Goal: Transaction & Acquisition: Book appointment/travel/reservation

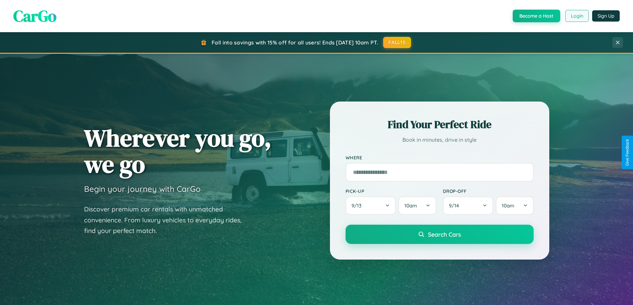
click at [576, 16] on button "Login" at bounding box center [577, 16] width 24 height 12
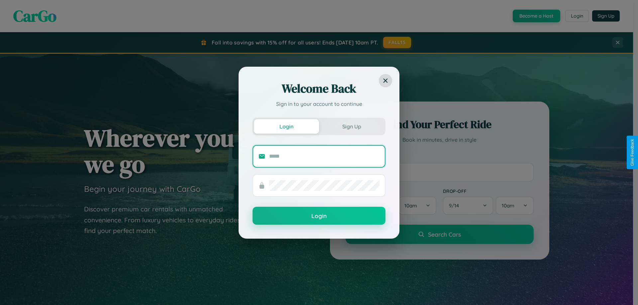
click at [324, 156] on input "text" at bounding box center [324, 156] width 110 height 11
type input "**********"
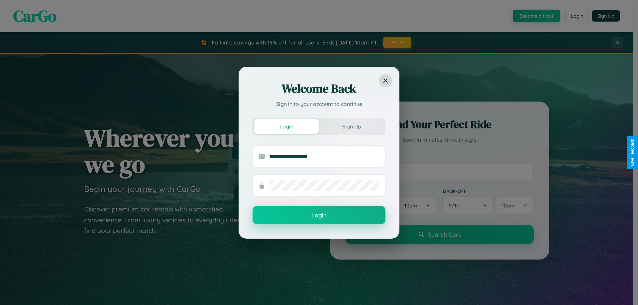
click at [319, 216] on button "Login" at bounding box center [318, 215] width 133 height 18
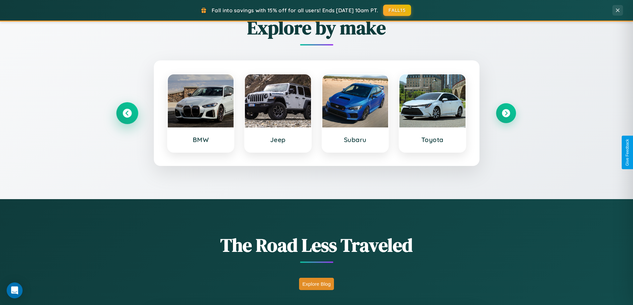
scroll to position [778, 0]
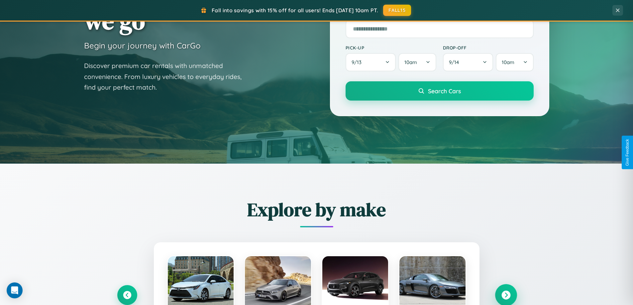
click at [506, 295] on icon at bounding box center [505, 295] width 9 height 9
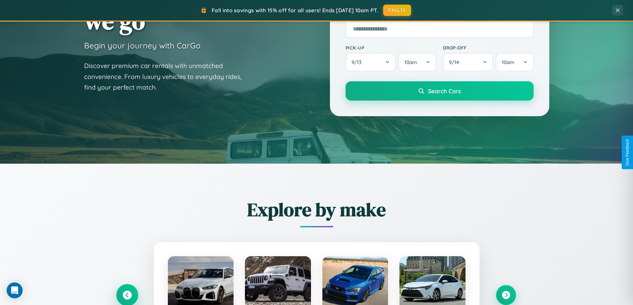
click at [127, 295] on icon at bounding box center [127, 295] width 9 height 9
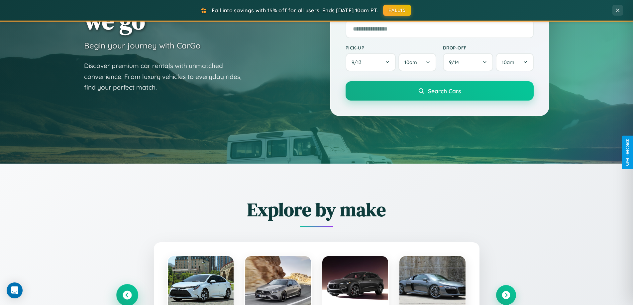
click at [127, 295] on icon at bounding box center [127, 295] width 11 height 11
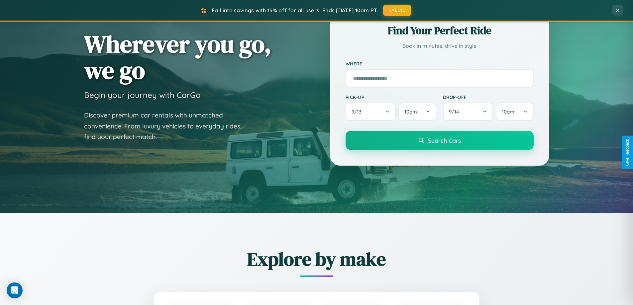
scroll to position [1, 0]
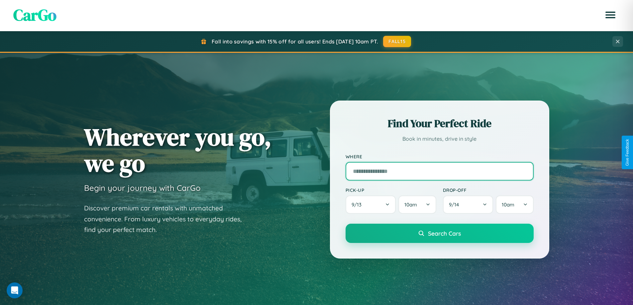
click at [439, 162] on input "text" at bounding box center [439, 171] width 188 height 19
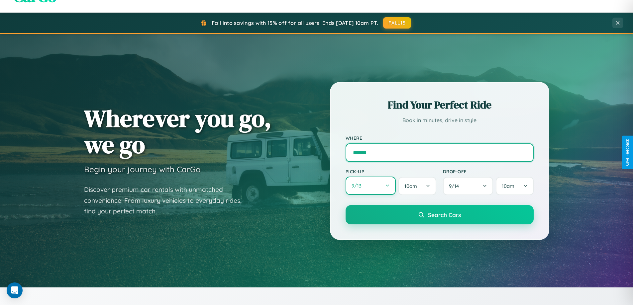
type input "******"
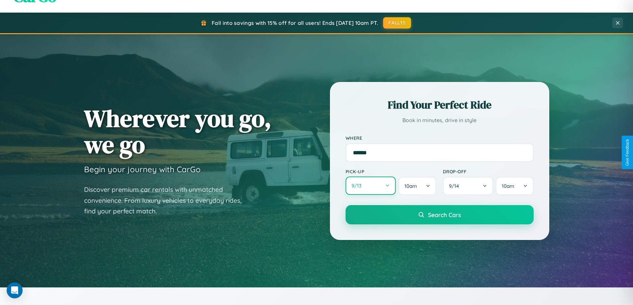
click at [370, 186] on button "9 / 13" at bounding box center [370, 186] width 50 height 18
select select "*"
select select "****"
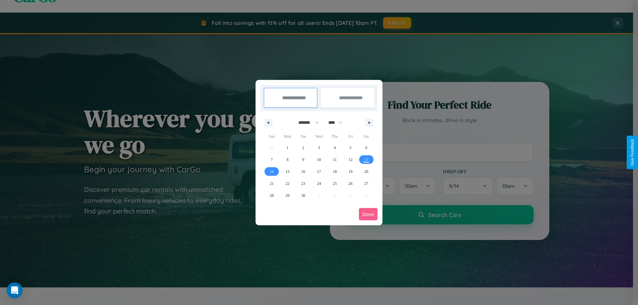
click at [306, 123] on select "******* ******** ***** ***** *** **** **** ****** ********* ******* ******** **…" at bounding box center [307, 122] width 28 height 11
select select "**"
click at [350, 147] on span "5" at bounding box center [350, 148] width 2 height 12
type input "**********"
click at [366, 159] on span "13" at bounding box center [366, 160] width 4 height 12
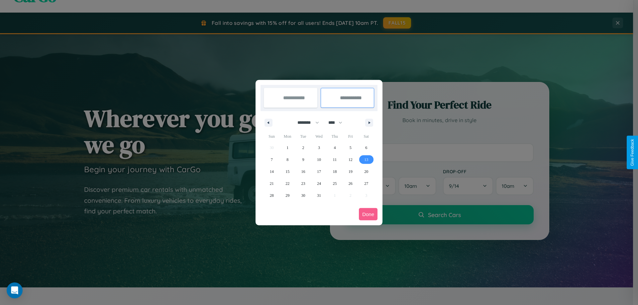
type input "**********"
click at [368, 214] on button "Done" at bounding box center [368, 214] width 19 height 12
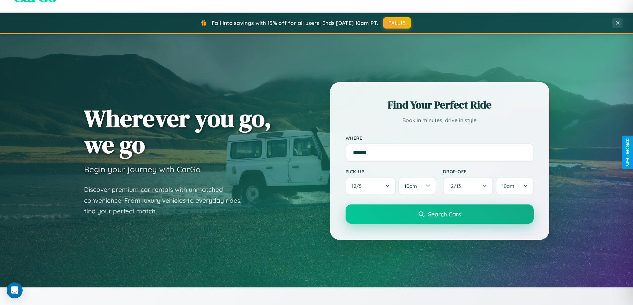
click at [439, 214] on span "Search Cars" at bounding box center [444, 214] width 33 height 7
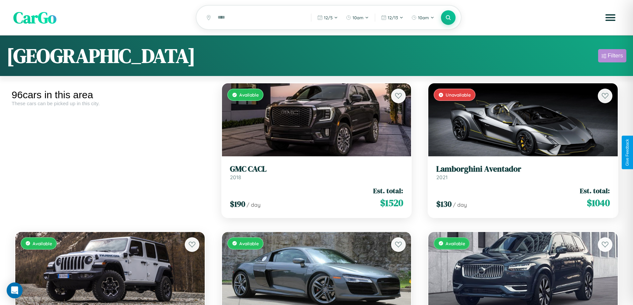
click at [612, 57] on div "Filters" at bounding box center [615, 55] width 15 height 7
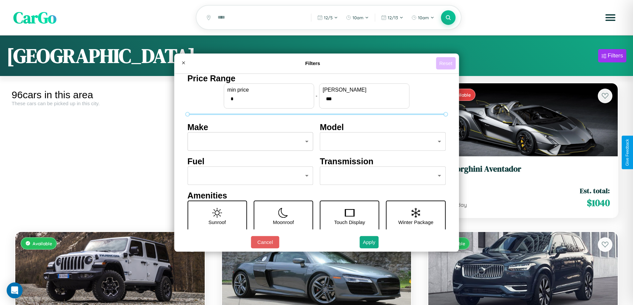
click at [446, 63] on button "Reset" at bounding box center [446, 63] width 20 height 12
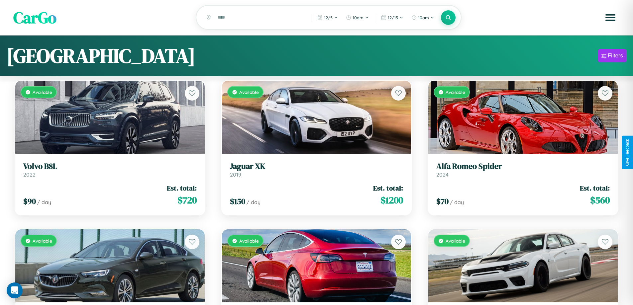
scroll to position [986, 0]
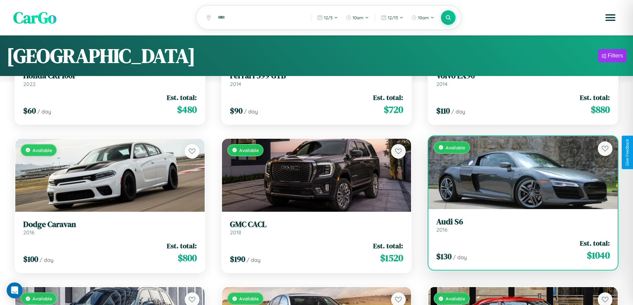
click at [519, 229] on link "Audi S6 2016" at bounding box center [522, 225] width 173 height 16
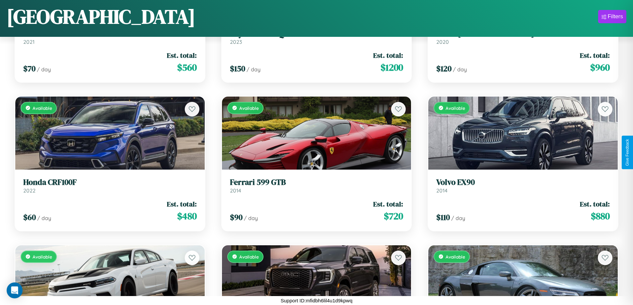
scroll to position [837, 0]
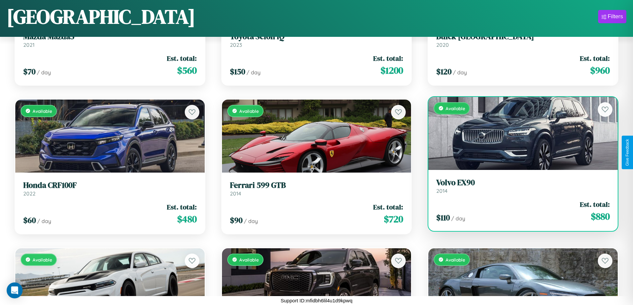
click at [519, 186] on h3 "Volvo EX90" at bounding box center [522, 183] width 173 height 10
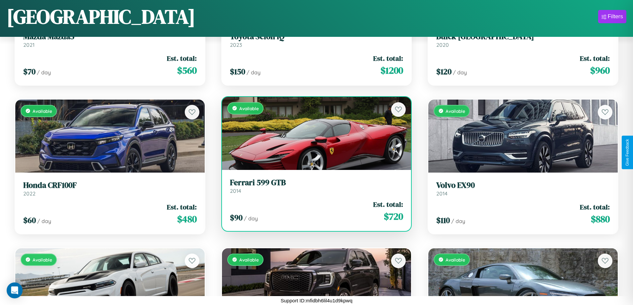
scroll to position [3217, 0]
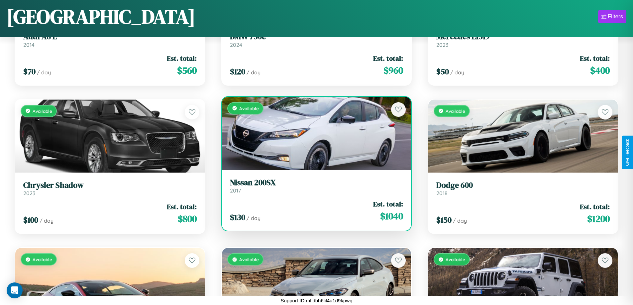
click at [314, 133] on div "Available" at bounding box center [316, 133] width 189 height 73
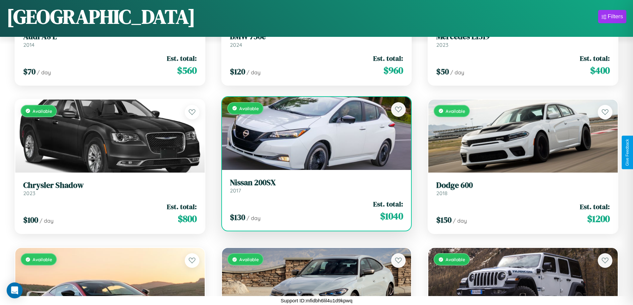
click at [314, 133] on div "Available" at bounding box center [316, 133] width 189 height 73
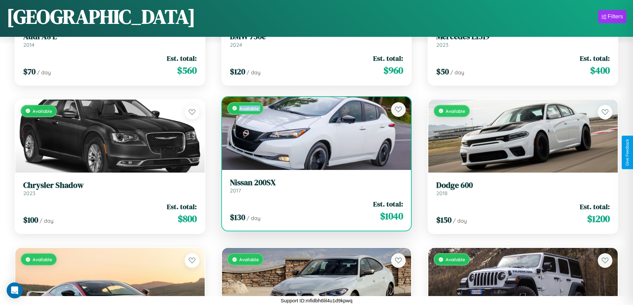
click at [314, 133] on div "Available" at bounding box center [316, 133] width 189 height 73
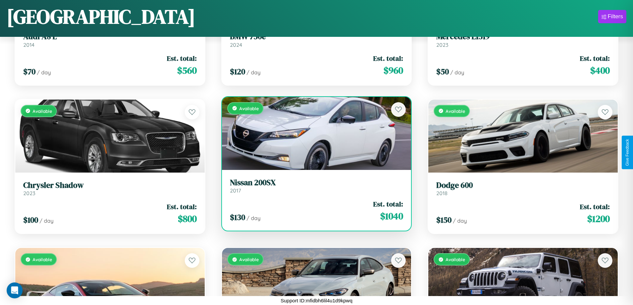
click at [314, 133] on div "Available" at bounding box center [316, 133] width 189 height 73
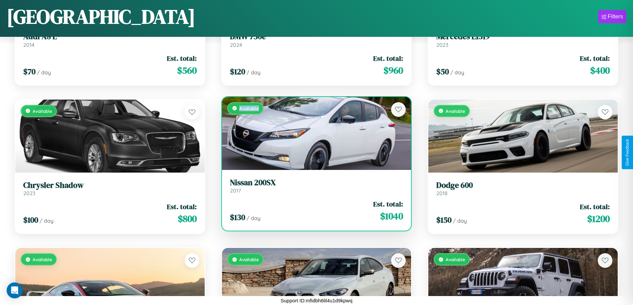
click at [314, 133] on div "Available" at bounding box center [316, 133] width 189 height 73
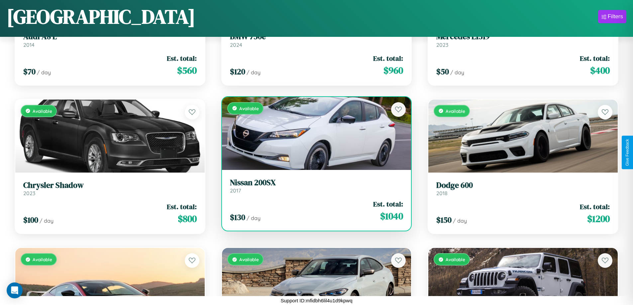
click at [314, 186] on h3 "Nissan 200SX" at bounding box center [316, 183] width 173 height 10
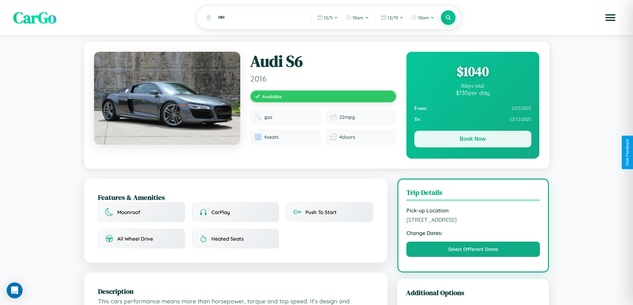
click at [472, 140] on button "Book Now" at bounding box center [472, 139] width 117 height 17
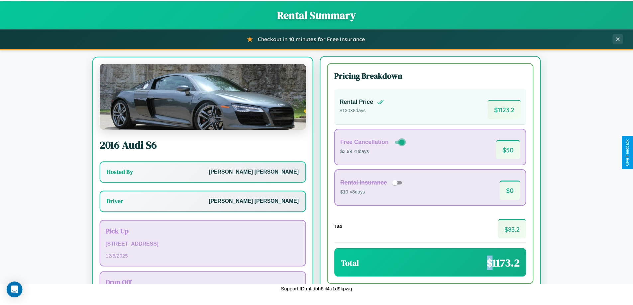
scroll to position [31, 0]
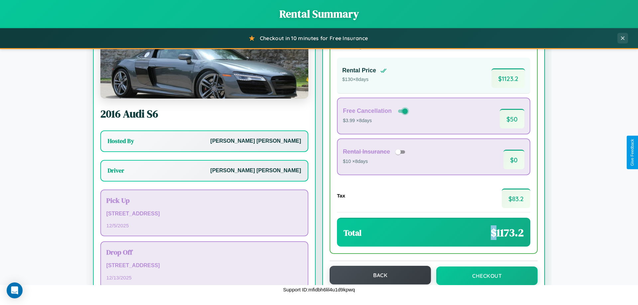
click at [377, 276] on button "Back" at bounding box center [380, 275] width 101 height 19
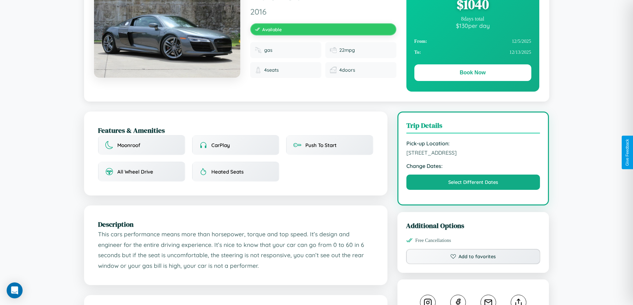
scroll to position [68, 0]
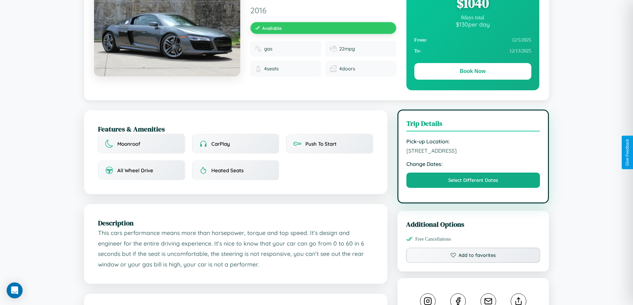
click at [473, 152] on span "[STREET_ADDRESS]" at bounding box center [473, 150] width 134 height 7
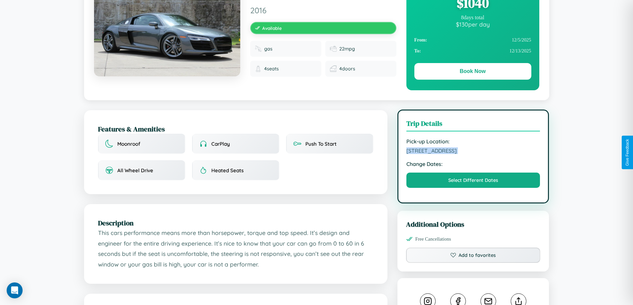
click at [473, 152] on span "[STREET_ADDRESS]" at bounding box center [473, 150] width 134 height 7
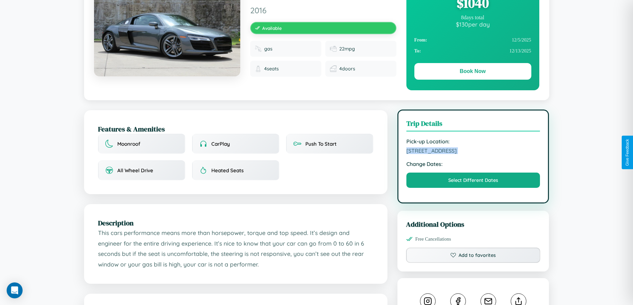
click at [473, 152] on span "[STREET_ADDRESS]" at bounding box center [473, 150] width 134 height 7
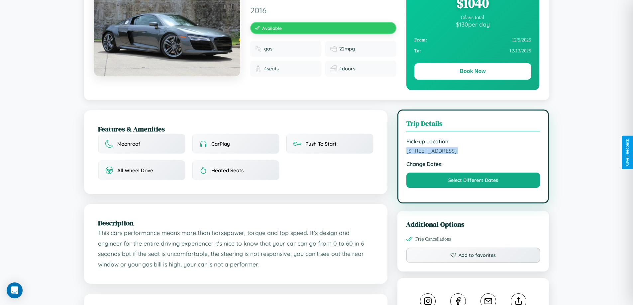
click at [473, 152] on span "[STREET_ADDRESS]" at bounding box center [473, 150] width 134 height 7
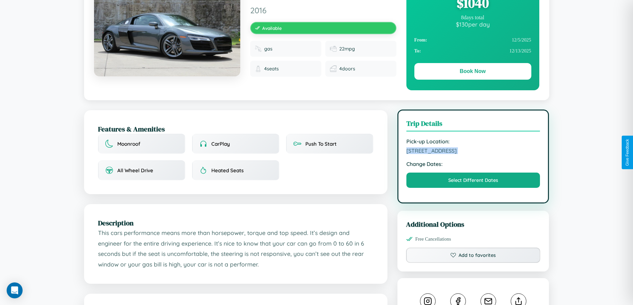
click at [473, 152] on span "[STREET_ADDRESS]" at bounding box center [473, 150] width 134 height 7
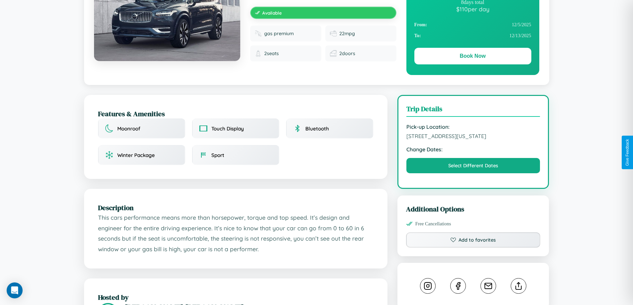
scroll to position [400, 0]
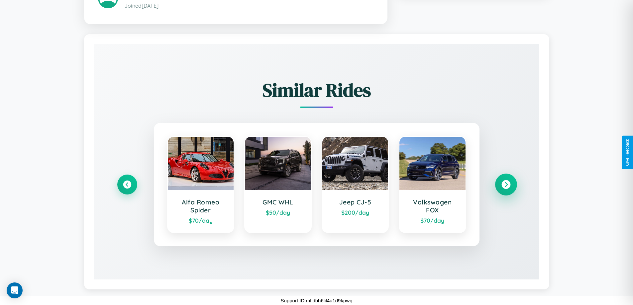
click at [506, 185] on icon at bounding box center [505, 184] width 9 height 9
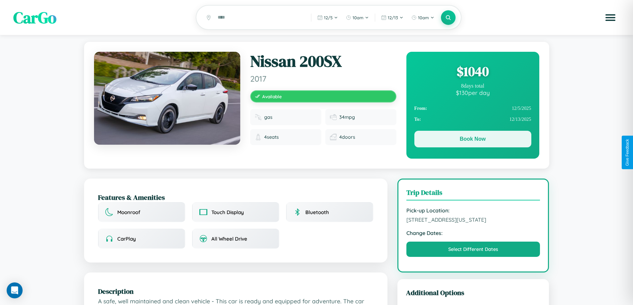
click at [472, 140] on button "Book Now" at bounding box center [472, 139] width 117 height 17
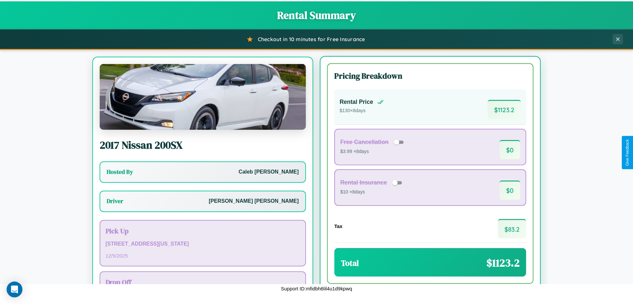
scroll to position [31, 0]
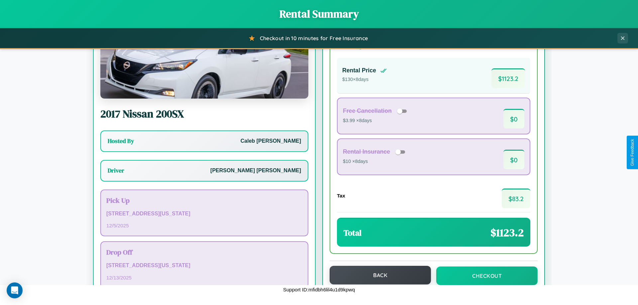
click at [377, 275] on button "Back" at bounding box center [380, 275] width 101 height 19
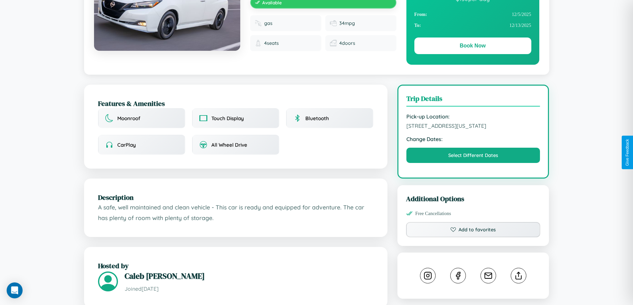
scroll to position [172, 0]
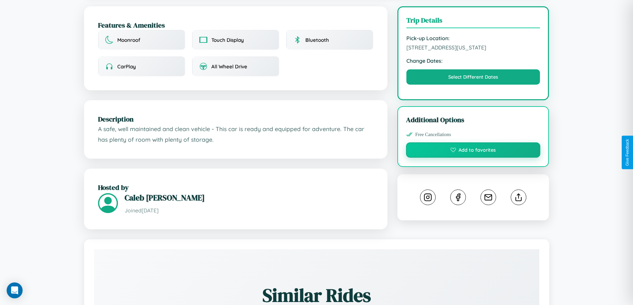
click at [473, 151] on button "Add to favorites" at bounding box center [473, 150] width 135 height 15
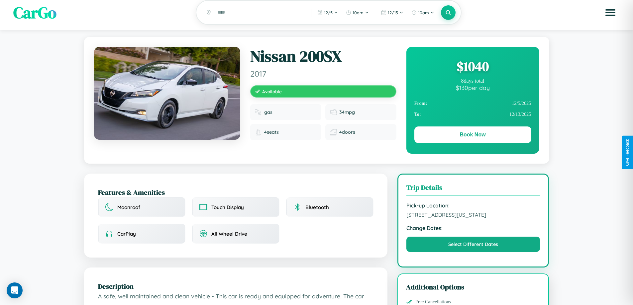
scroll to position [0, 0]
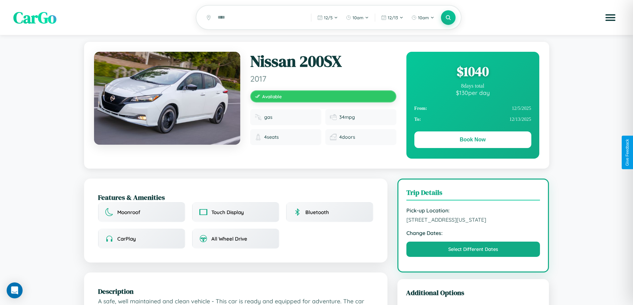
click at [472, 72] on div "$ 1040" at bounding box center [472, 71] width 117 height 18
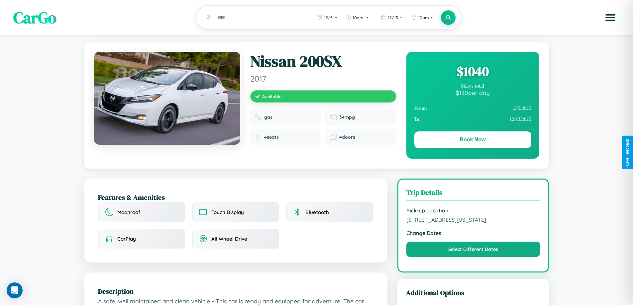
click at [472, 72] on div "$ 1040" at bounding box center [472, 71] width 117 height 18
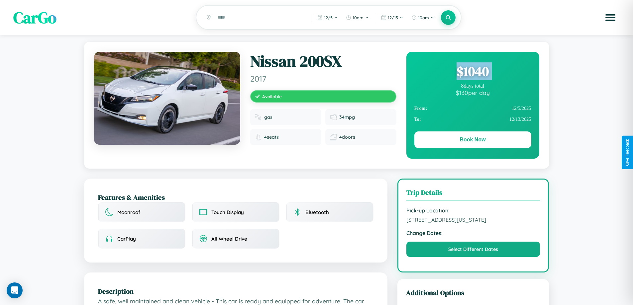
click at [472, 72] on div "$ 1040" at bounding box center [472, 71] width 117 height 18
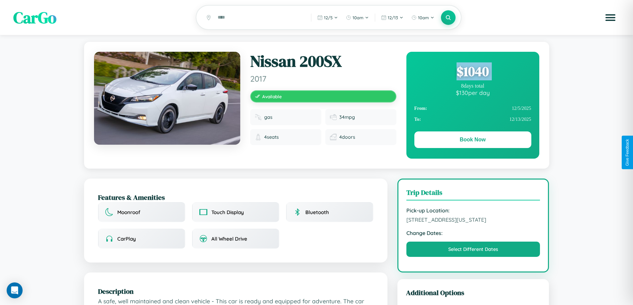
click at [472, 72] on div "$ 1040" at bounding box center [472, 71] width 117 height 18
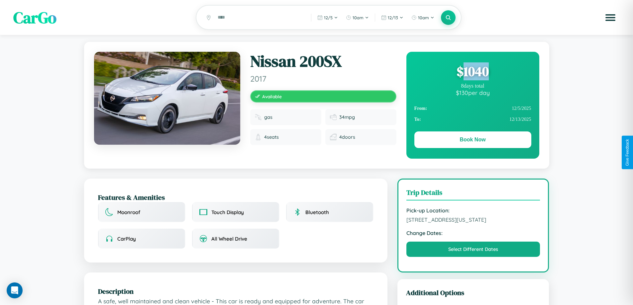
click at [472, 72] on div "$ 1040" at bounding box center [472, 71] width 117 height 18
